Goal: Find specific page/section: Find specific page/section

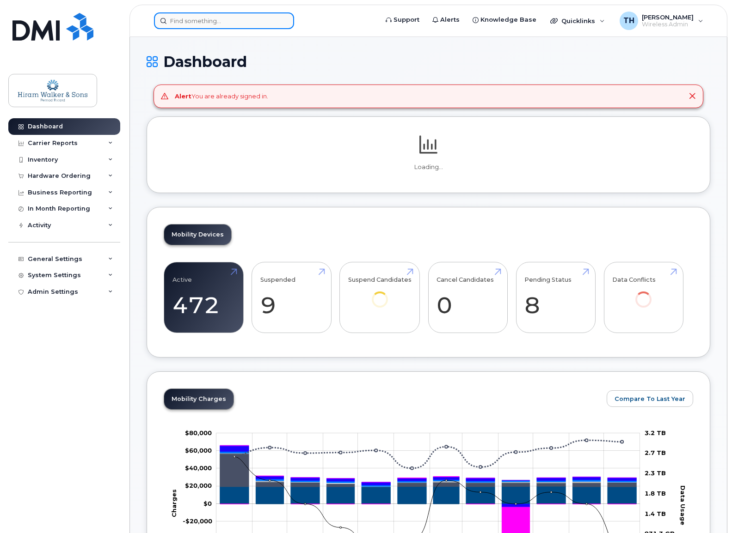
click at [205, 23] on input at bounding box center [224, 20] width 140 height 17
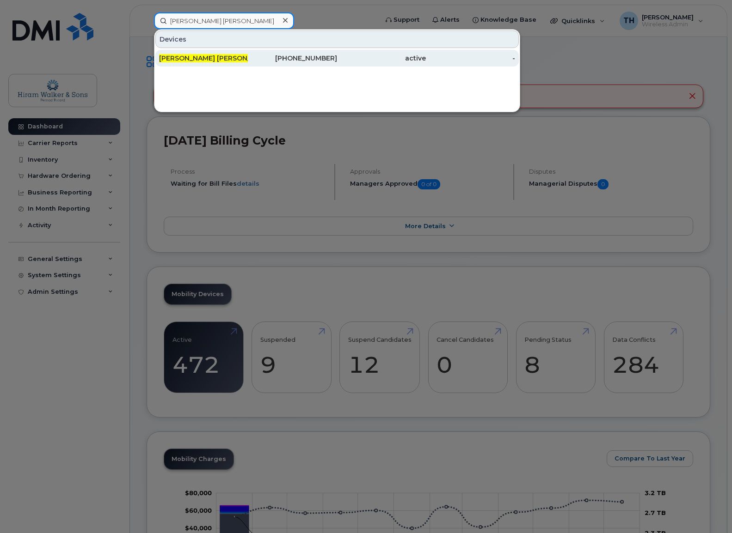
type input "[PERSON_NAME] [PERSON_NAME]"
click at [235, 58] on div "[PERSON_NAME] [PERSON_NAME] Plata" at bounding box center [203, 58] width 89 height 9
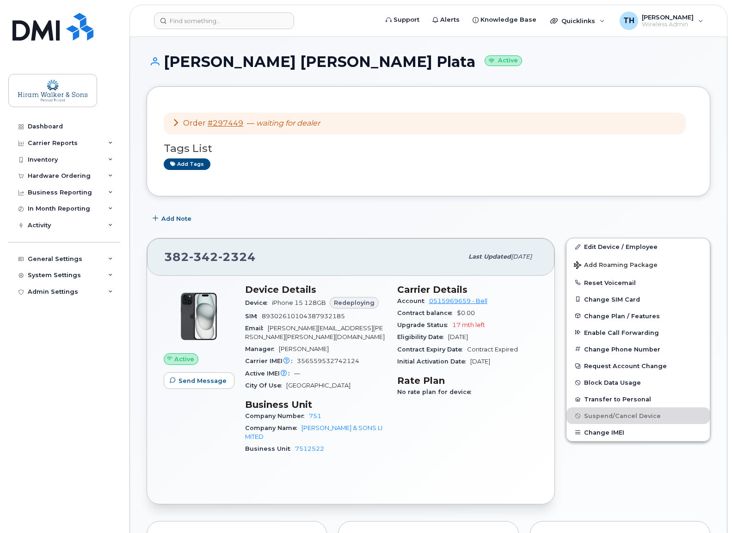
click at [175, 124] on icon at bounding box center [175, 122] width 7 height 7
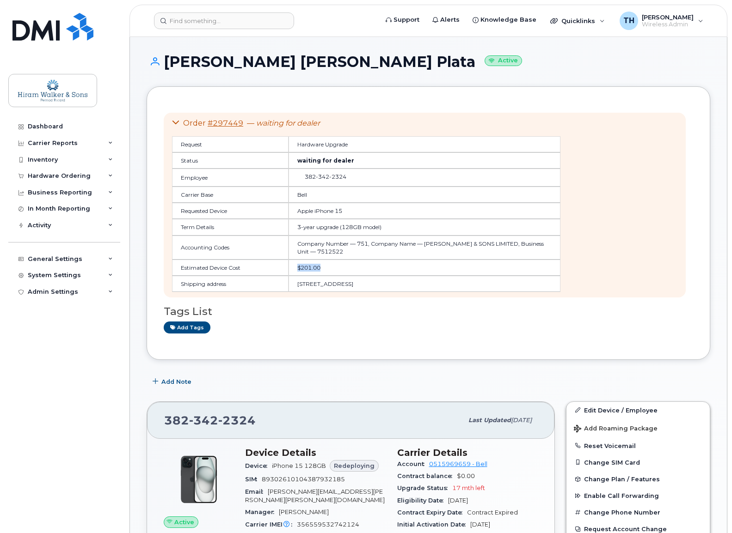
drag, startPoint x: 301, startPoint y: 270, endPoint x: 338, endPoint y: 269, distance: 37.4
click at [338, 269] on td "$201.00" at bounding box center [424, 268] width 272 height 16
click at [340, 269] on td "$201.00" at bounding box center [424, 268] width 272 height 16
